Goal: Information Seeking & Learning: Learn about a topic

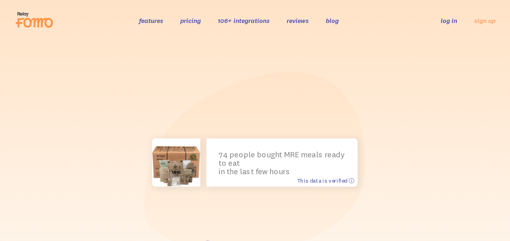
click at [324, 179] on span "This data is verified ⓘ" at bounding box center [325, 180] width 57 height 7
click at [29, 29] on icon at bounding box center [34, 20] width 39 height 20
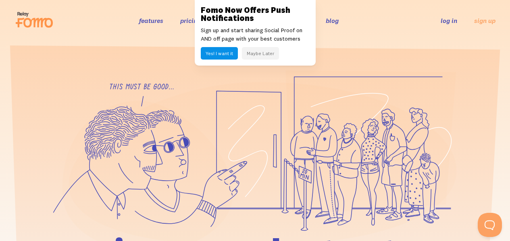
drag, startPoint x: 13, startPoint y: 23, endPoint x: 72, endPoint y: 21, distance: 58.9
click at [53, 23] on div "features pricing 106+ integrations reviews blog log in sign up log in sign up" at bounding box center [255, 21] width 491 height 22
drag, startPoint x: 202, startPoint y: 10, endPoint x: 222, endPoint y: 11, distance: 20.6
click at [222, 11] on h3 "Fomo Now Offers Push Notifications" at bounding box center [255, 14] width 109 height 16
